Goal: Task Accomplishment & Management: Manage account settings

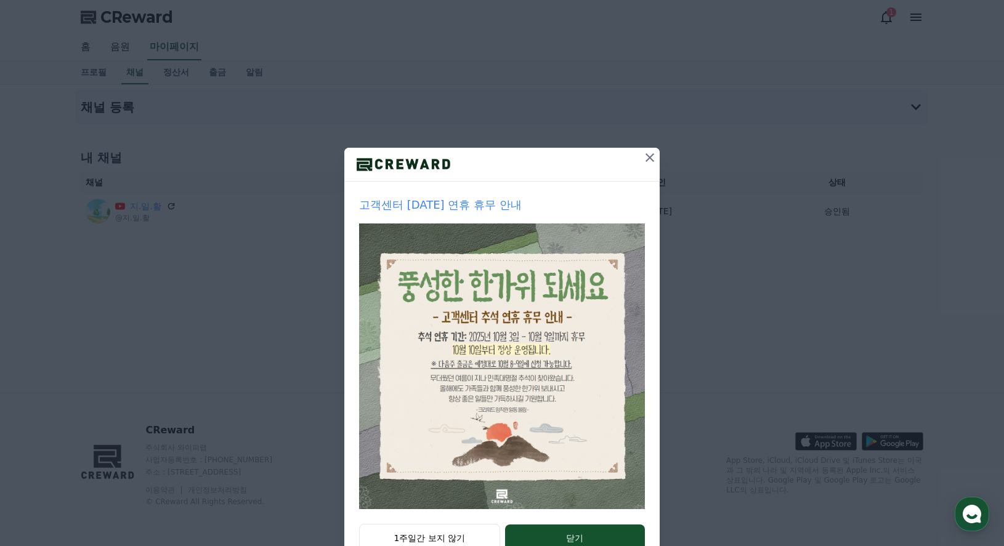
click at [647, 158] on icon at bounding box center [650, 157] width 15 height 15
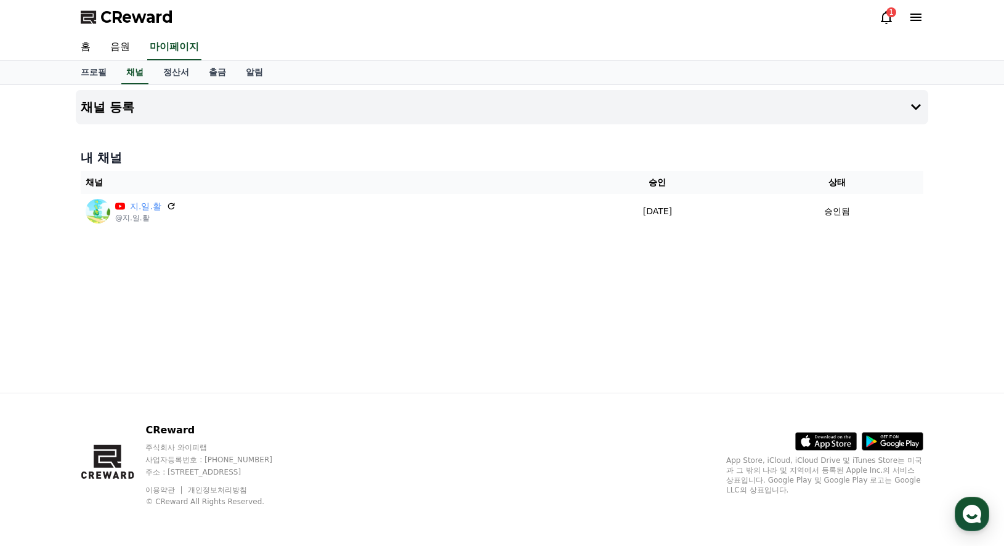
click at [888, 18] on icon at bounding box center [886, 17] width 15 height 15
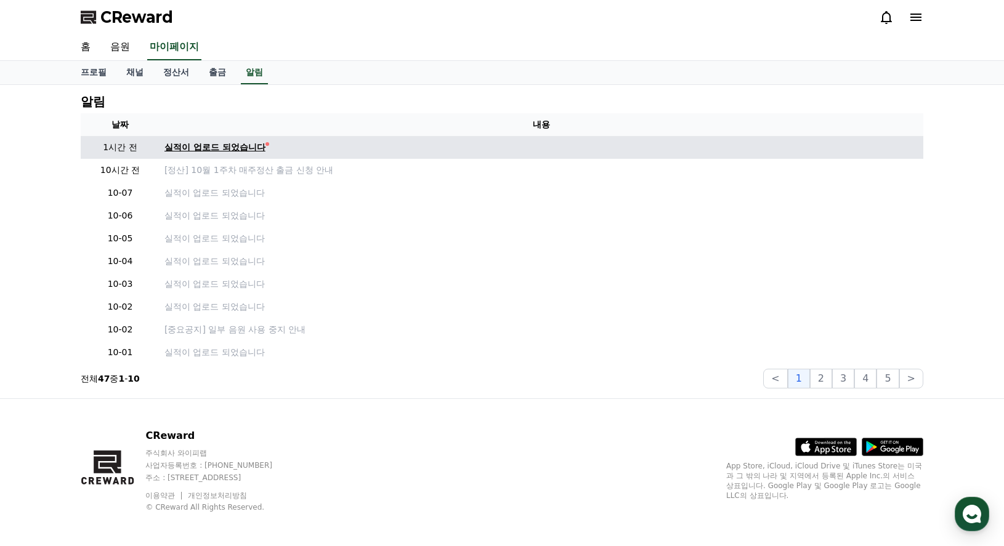
click at [240, 148] on div "실적이 업로드 되었습니다" at bounding box center [214, 147] width 101 height 13
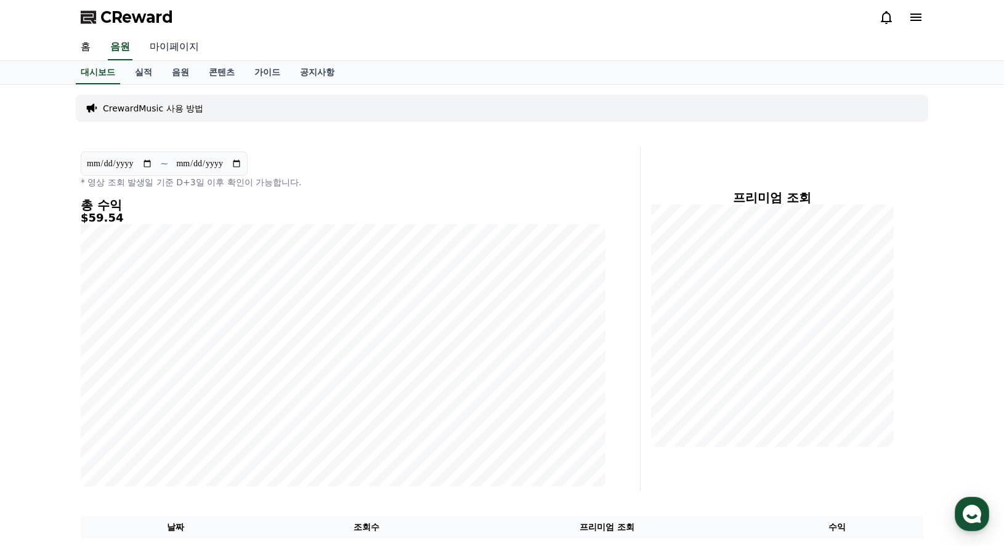
click at [184, 52] on link "마이페이지" at bounding box center [174, 47] width 69 height 26
select select "**********"
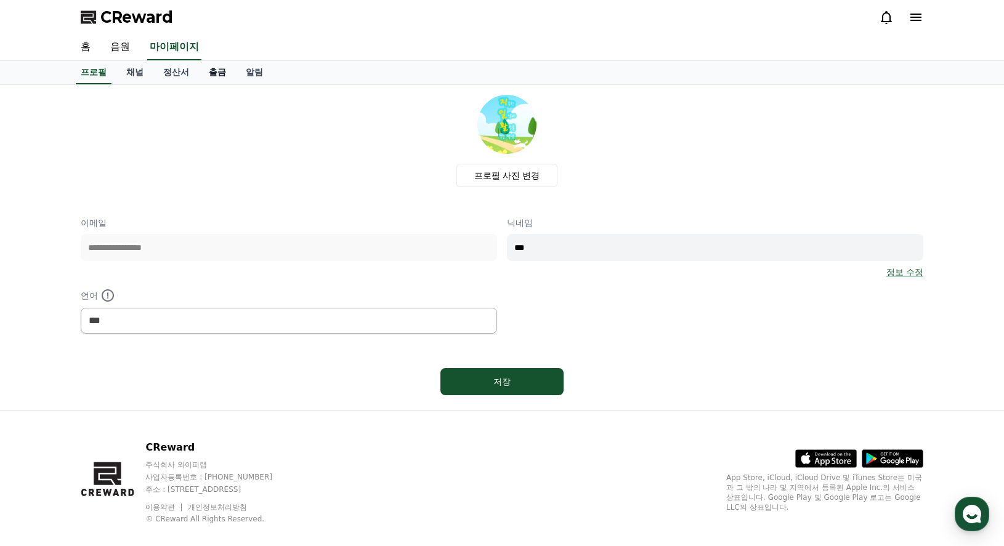
click at [217, 79] on link "출금" at bounding box center [217, 72] width 37 height 23
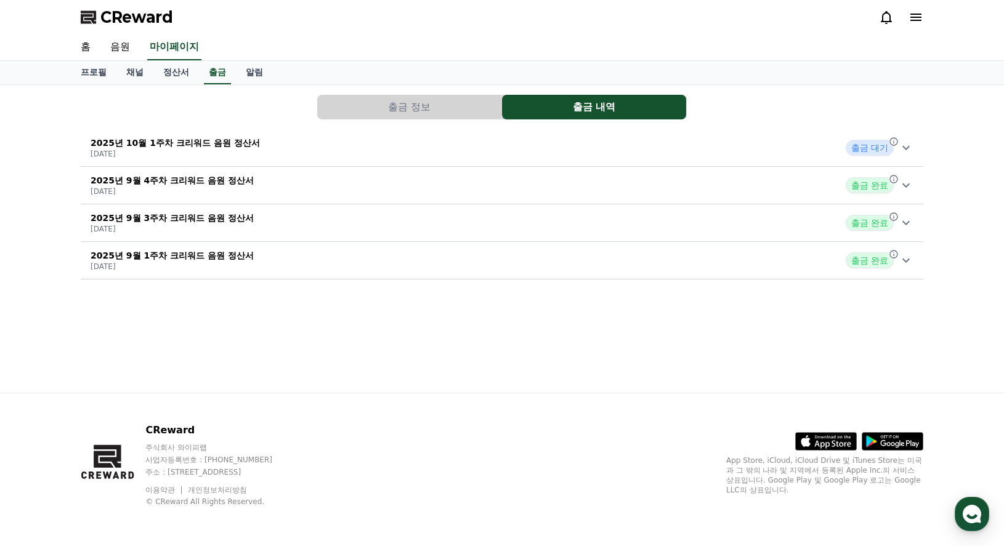
click at [904, 147] on icon at bounding box center [906, 148] width 7 height 4
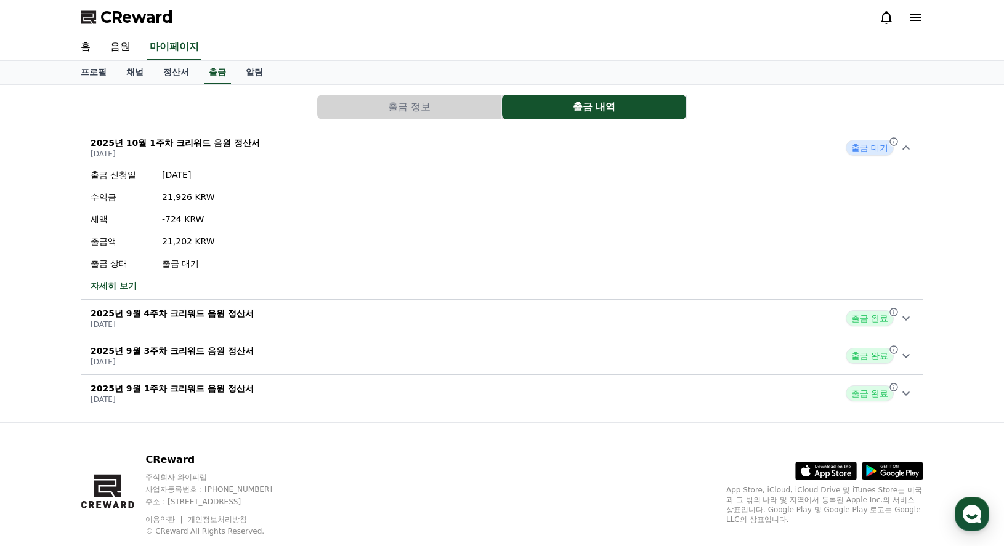
click at [907, 363] on icon at bounding box center [906, 356] width 15 height 15
